Goal: Use online tool/utility: Use online tool/utility

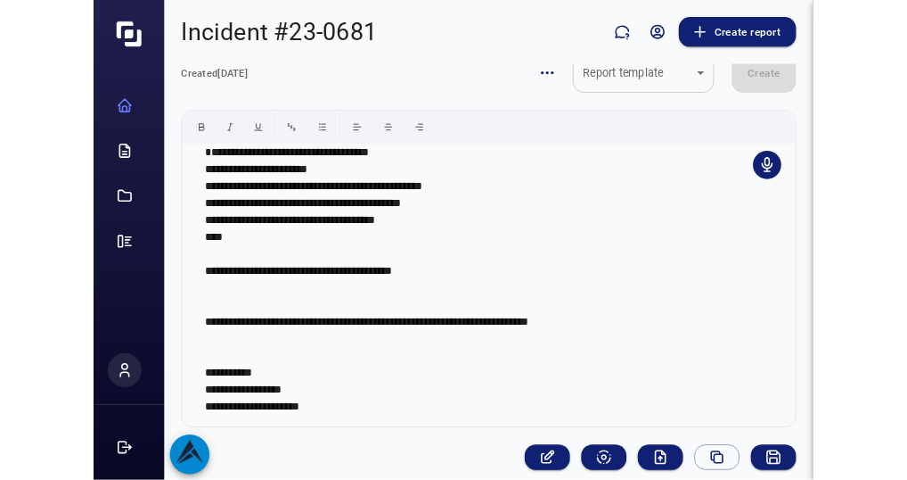
scroll to position [86, 0]
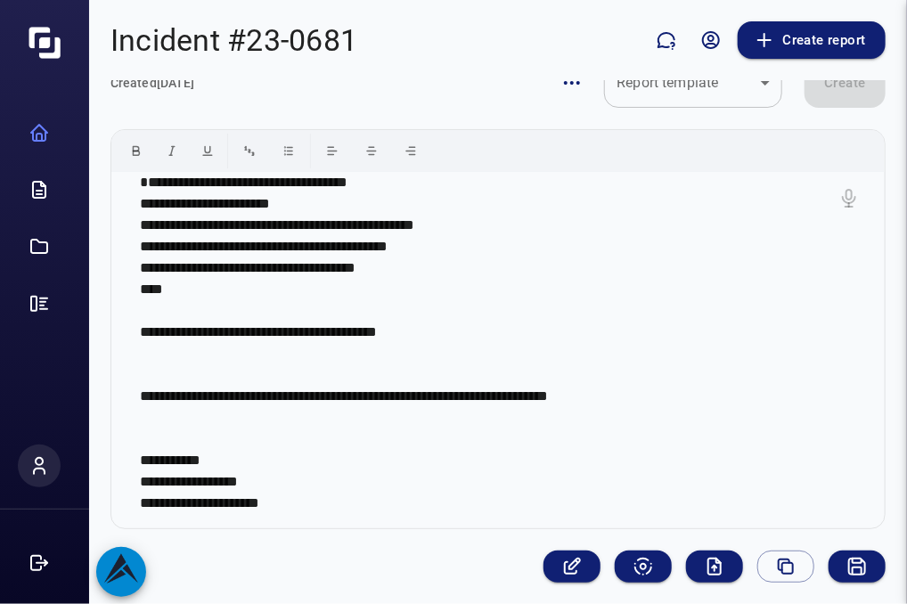
click at [385, 475] on p "**********" at bounding box center [492, 343] width 704 height 342
click at [709, 567] on icon "Audio/Video summary" at bounding box center [715, 567] width 12 height 16
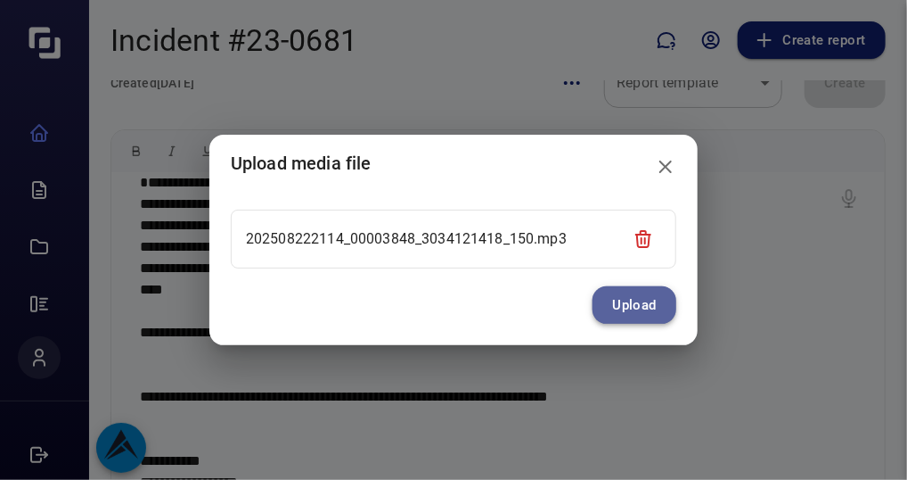
click at [644, 303] on button "Upload" at bounding box center [635, 304] width 84 height 37
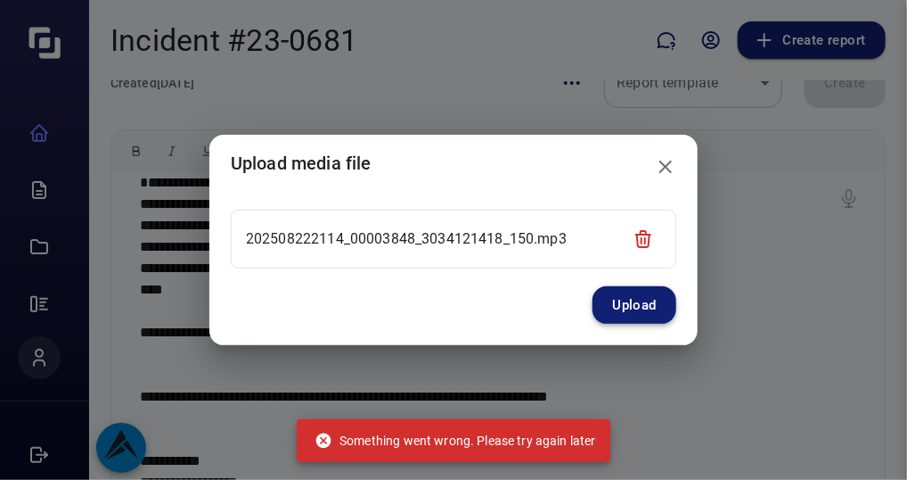
click at [643, 299] on button "Upload" at bounding box center [635, 304] width 84 height 37
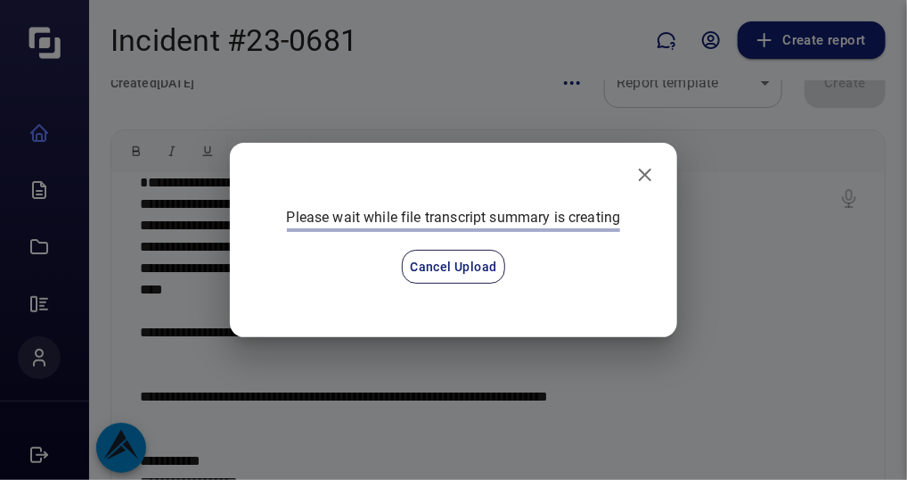
scroll to position [211, 0]
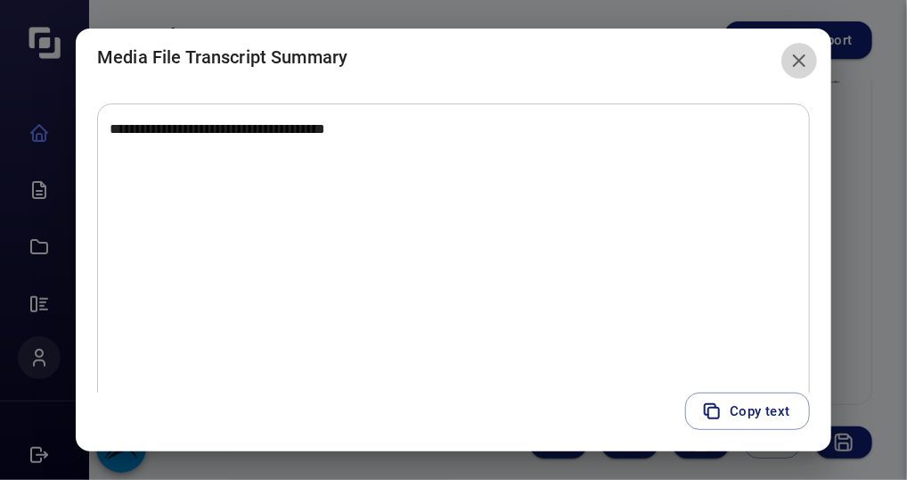
click at [816, 62] on button "close" at bounding box center [800, 61] width 36 height 36
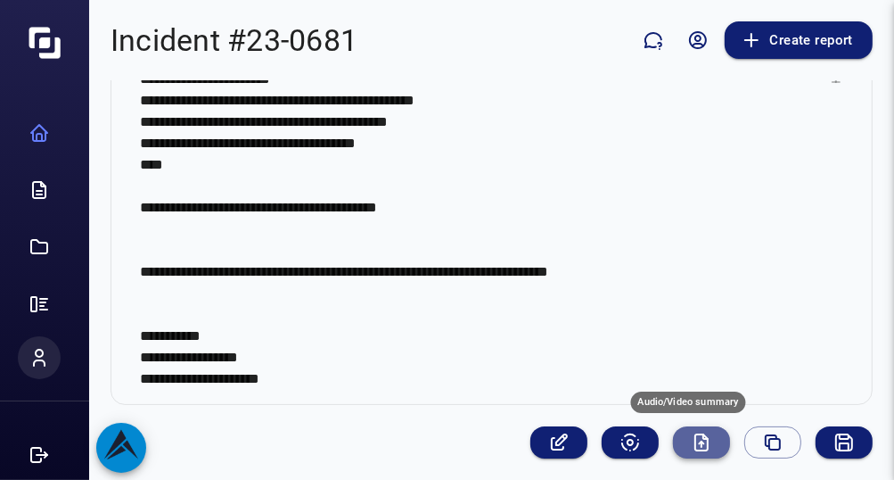
click at [695, 440] on icon "Audio/Video summary" at bounding box center [701, 442] width 12 height 16
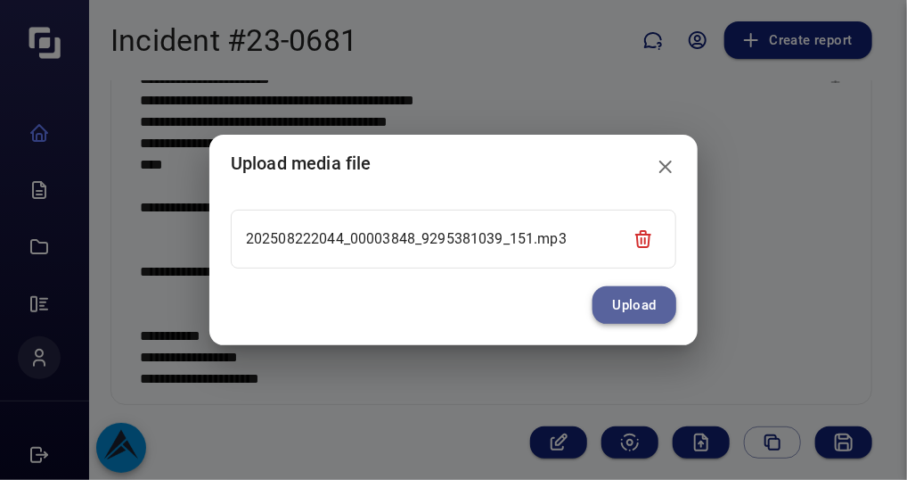
click at [624, 300] on button "Upload" at bounding box center [635, 304] width 84 height 37
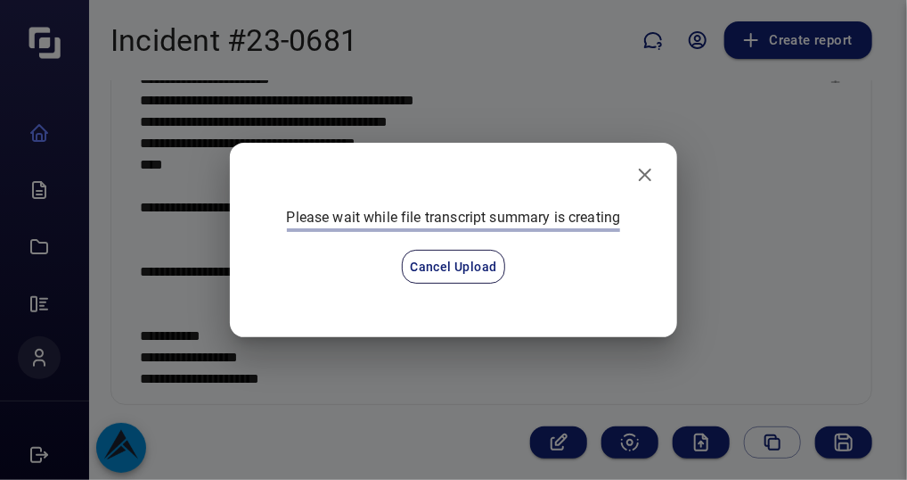
click at [624, 300] on div "Please wait while file transcript summary is creating Cancel Upload" at bounding box center [454, 254] width 377 height 95
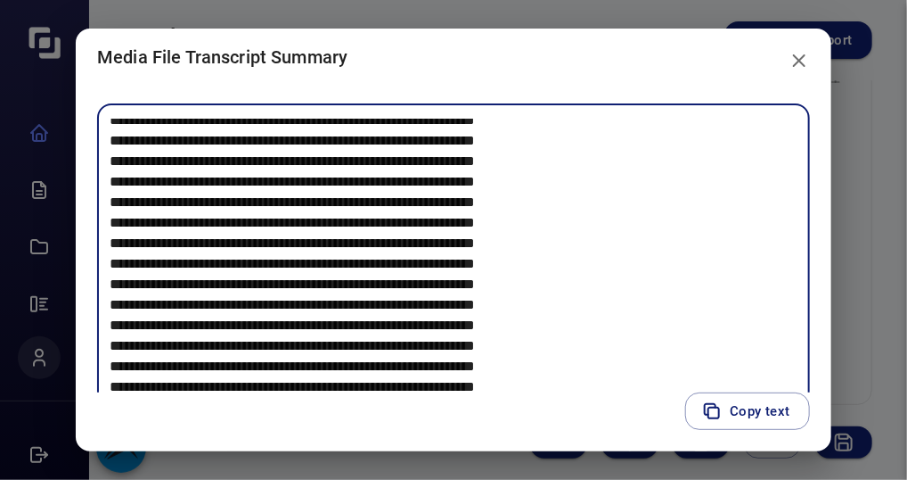
scroll to position [1230, 0]
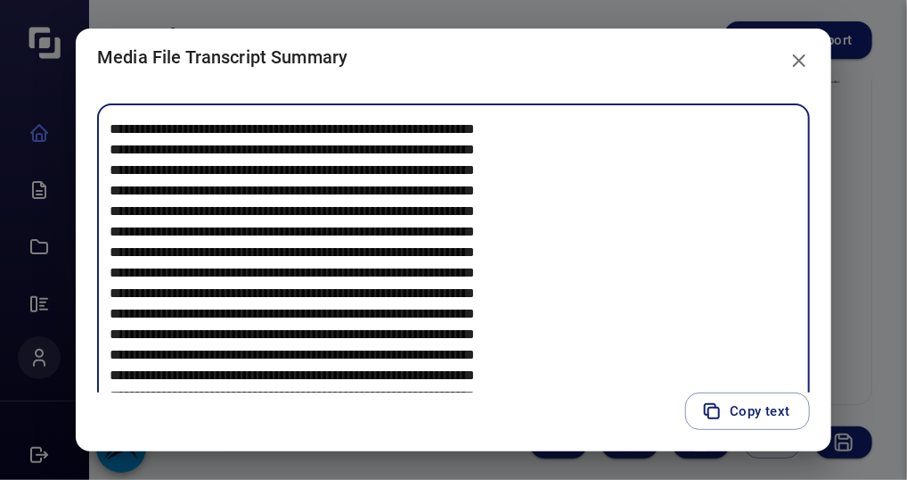
click at [809, 59] on icon "close" at bounding box center [799, 60] width 21 height 21
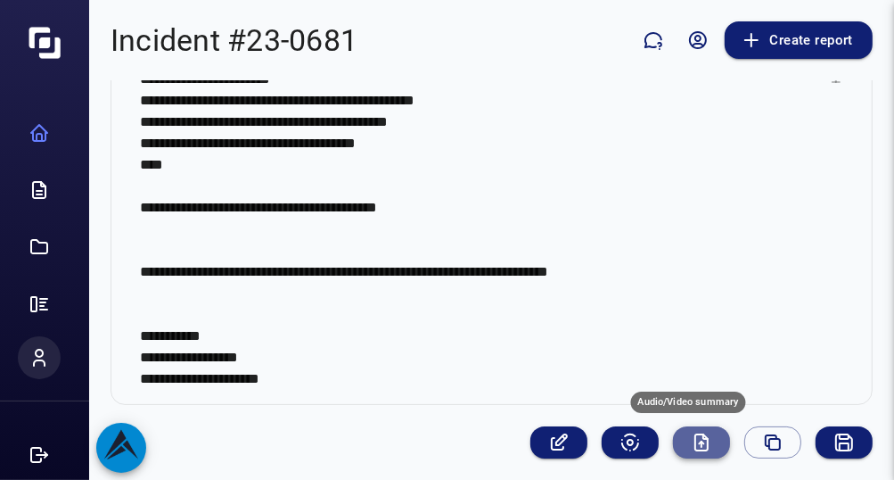
click at [691, 443] on icon "Audio/Video summary" at bounding box center [701, 441] width 21 height 21
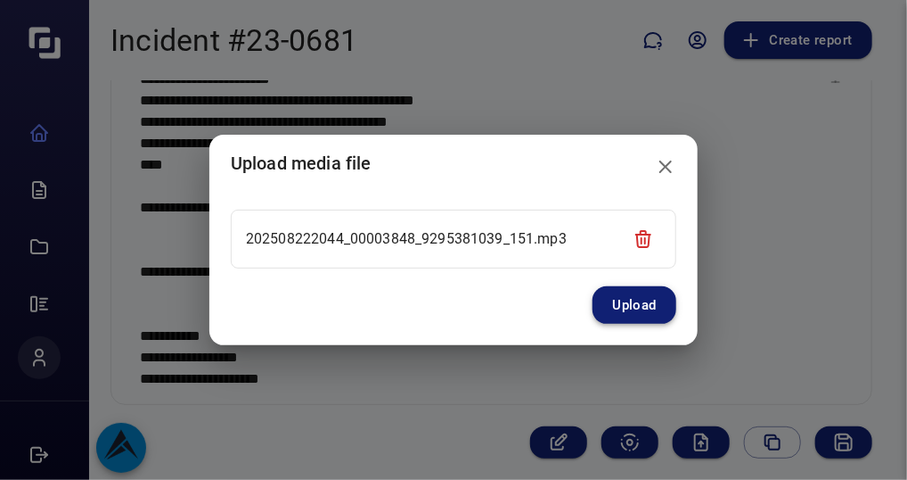
click at [628, 297] on button "Upload" at bounding box center [635, 304] width 84 height 37
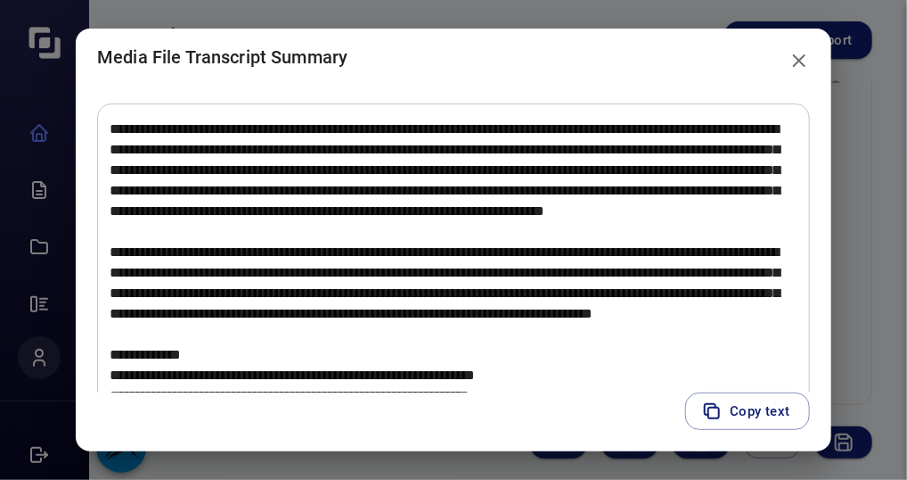
click at [667, 67] on h2 "Media File Transcript Summary" at bounding box center [454, 57] width 756 height 57
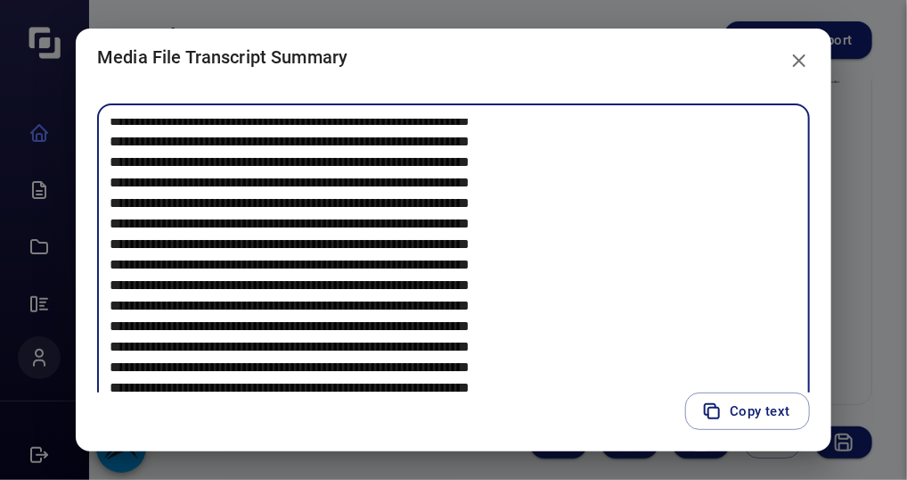
scroll to position [756, 0]
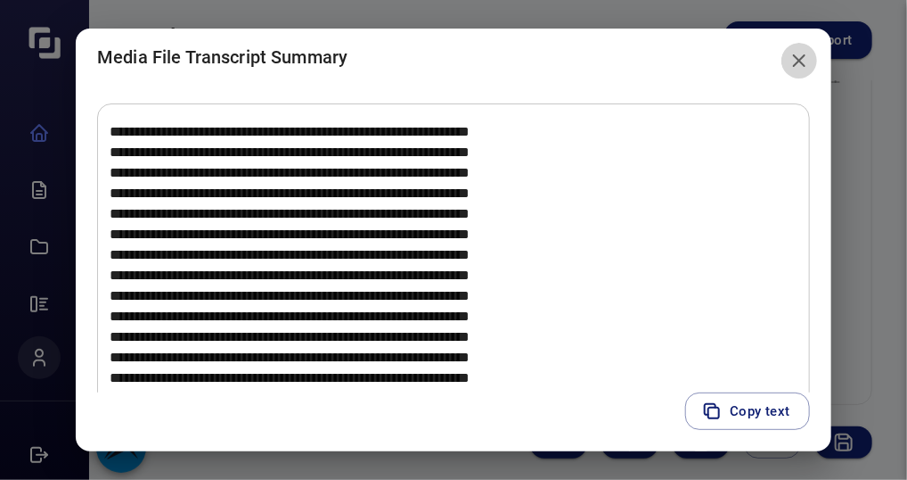
click at [817, 65] on button "close" at bounding box center [800, 61] width 36 height 36
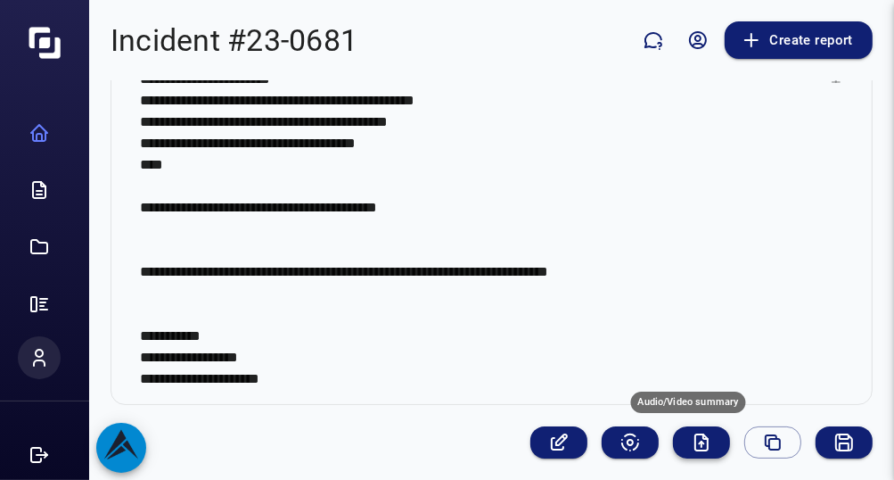
click at [695, 435] on icon "Audio/Video summary" at bounding box center [701, 441] width 21 height 21
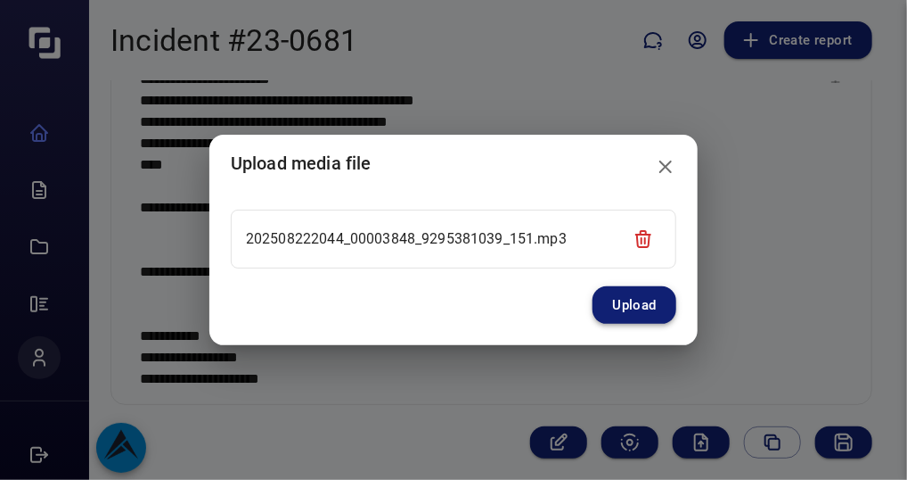
click at [632, 308] on button "Upload" at bounding box center [635, 304] width 84 height 37
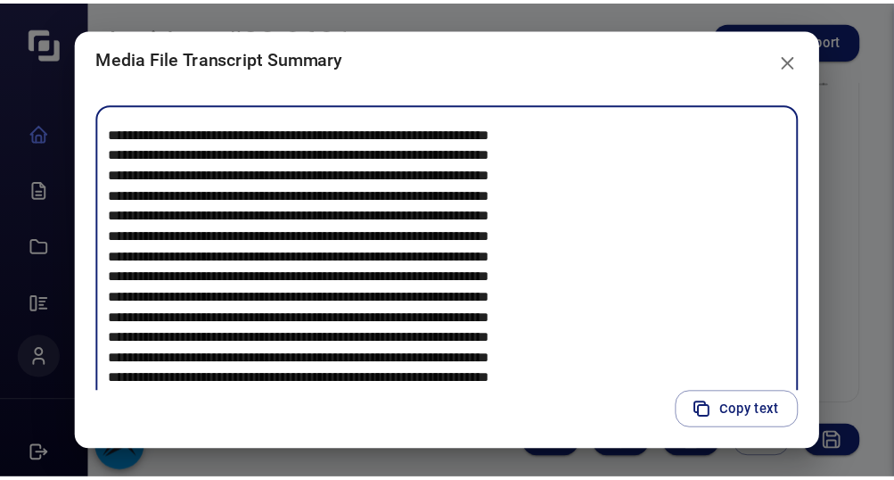
scroll to position [717, 0]
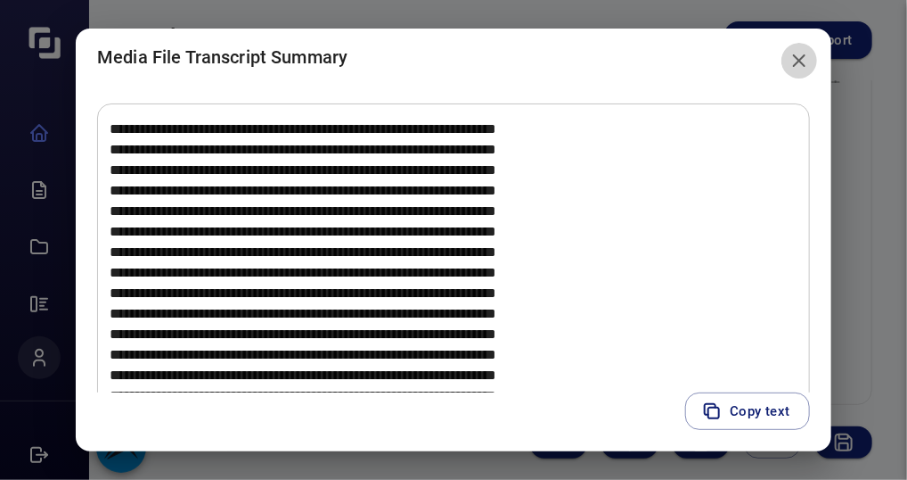
click at [807, 69] on icon "close" at bounding box center [799, 60] width 21 height 21
